Goal: Navigation & Orientation: Find specific page/section

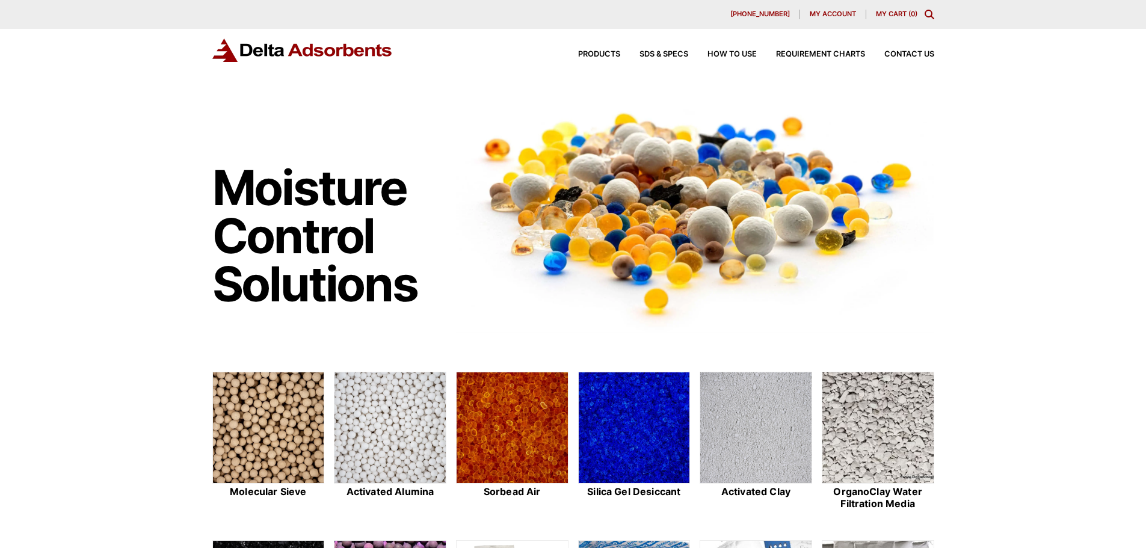
click at [839, 12] on span "My account" at bounding box center [833, 14] width 46 height 7
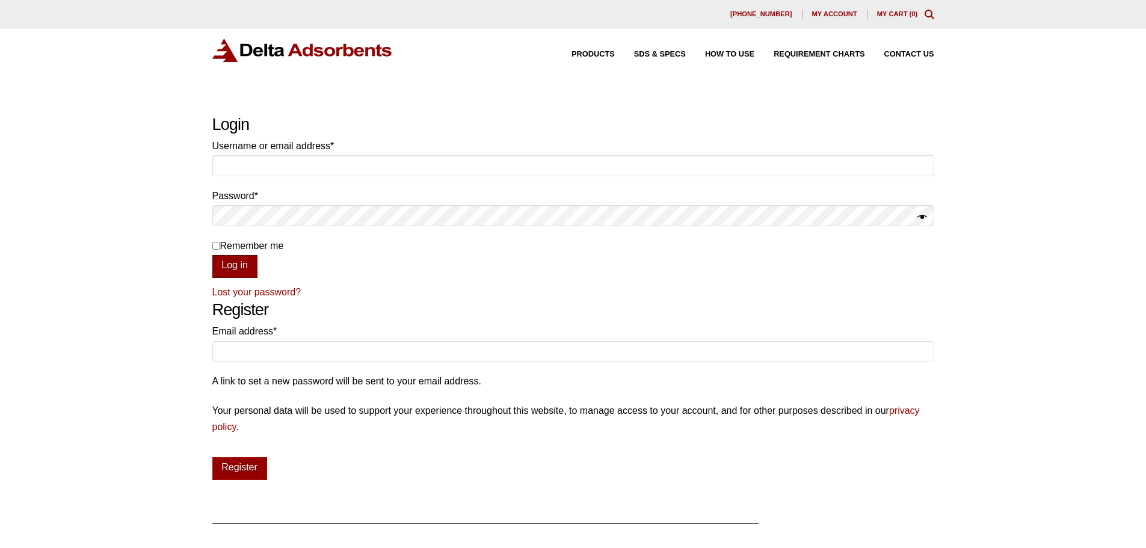
type input "bennett@deltaadsorbents.com"
click at [229, 259] on button "Log in" at bounding box center [234, 266] width 45 height 23
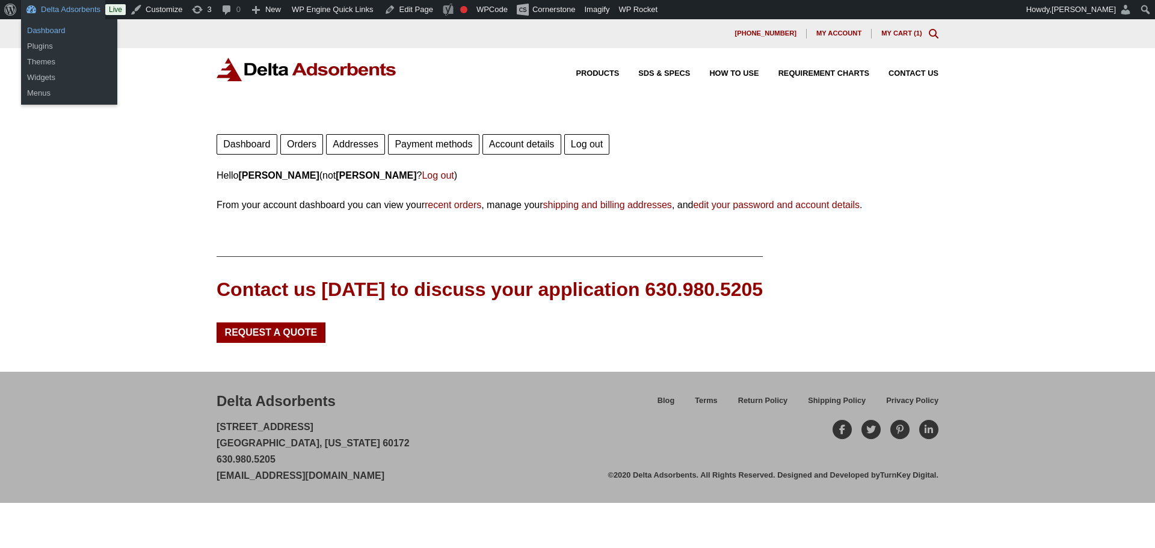
click at [54, 37] on link "Dashboard" at bounding box center [69, 31] width 96 height 16
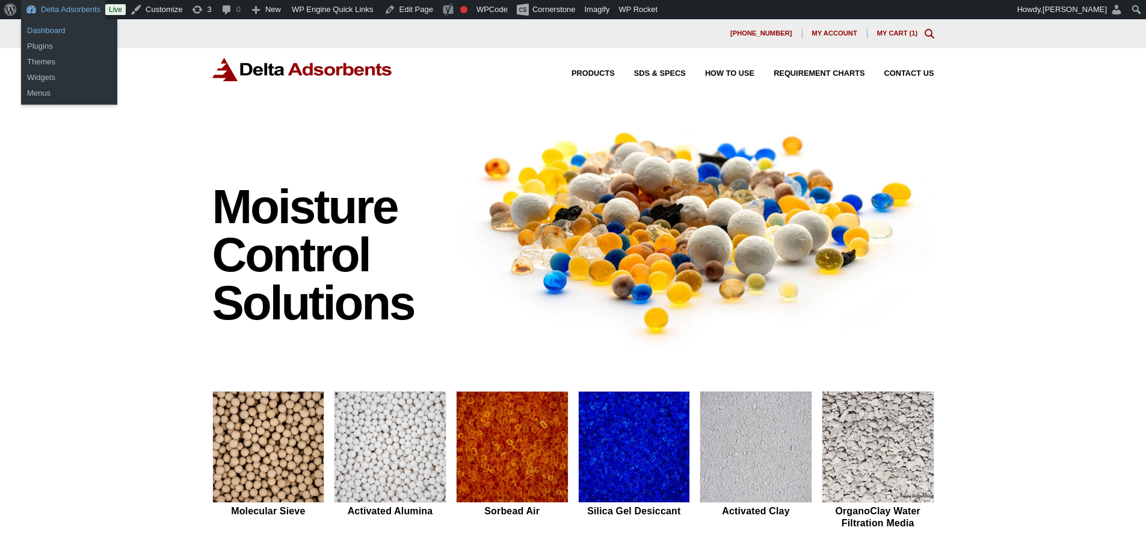
click at [52, 31] on link "Dashboard" at bounding box center [69, 31] width 96 height 16
click at [57, 26] on link "Dashboard" at bounding box center [69, 31] width 96 height 16
